Goal: Check status

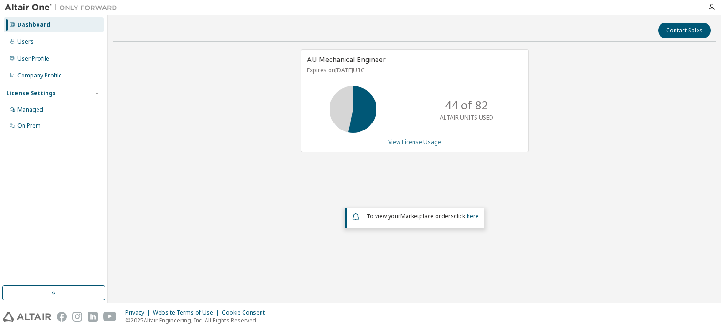
click at [405, 139] on link "View License Usage" at bounding box center [414, 142] width 53 height 8
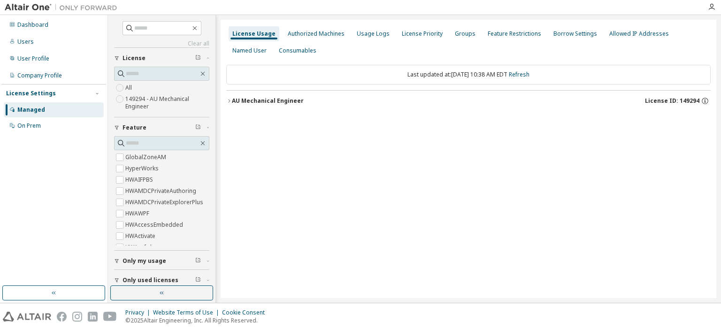
click at [256, 106] on button "AU Mechanical Engineer License ID: 149294" at bounding box center [468, 101] width 485 height 21
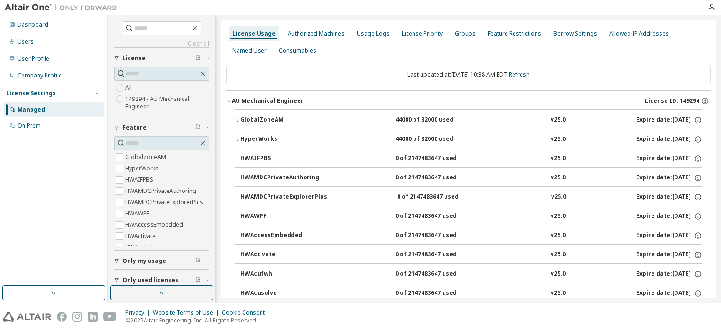
click at [254, 98] on div "AU Mechanical Engineer" at bounding box center [268, 101] width 72 height 8
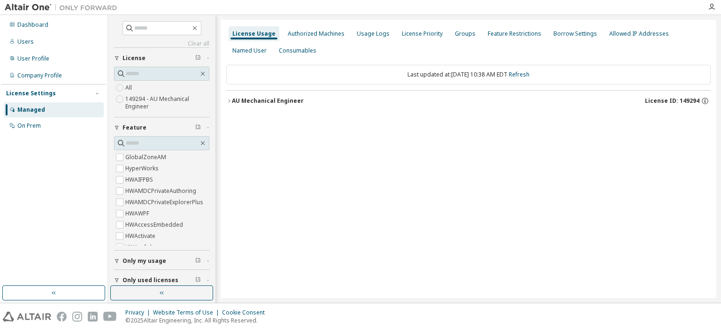
click at [253, 101] on div "AU Mechanical Engineer" at bounding box center [268, 101] width 72 height 8
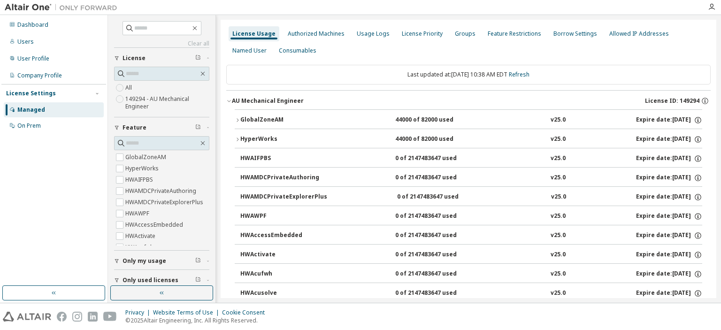
click at [248, 117] on button "GlobalZoneAM 44000 of 82000 used v25.0 Expire date: [DATE]" at bounding box center [469, 120] width 468 height 21
